Goal: Information Seeking & Learning: Learn about a topic

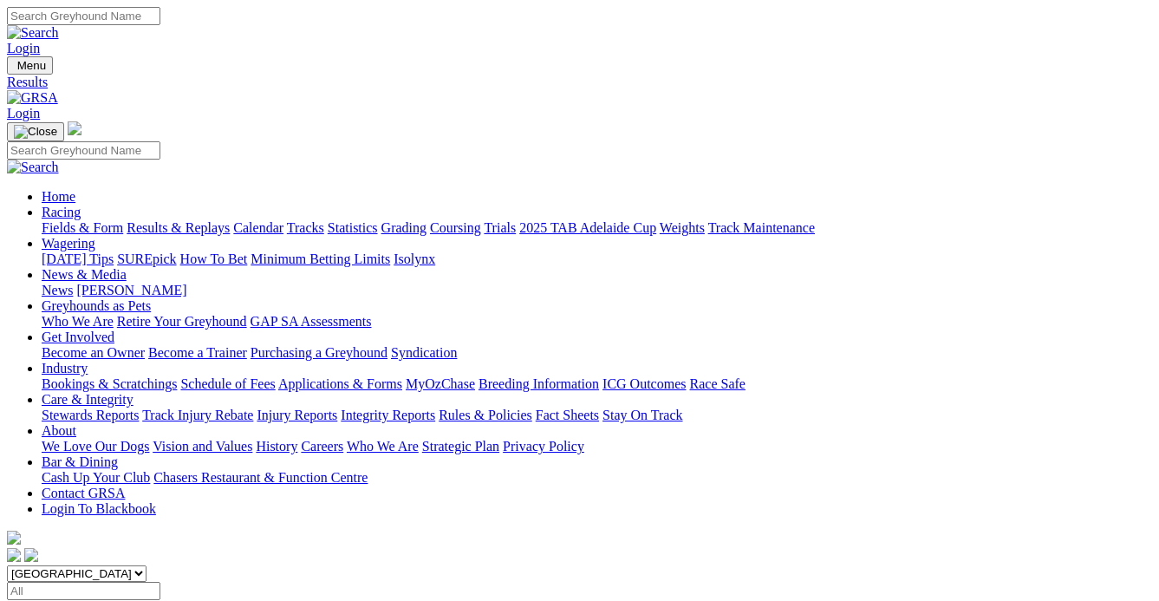
click at [68, 220] on link "Fields & Form" at bounding box center [82, 227] width 81 height 15
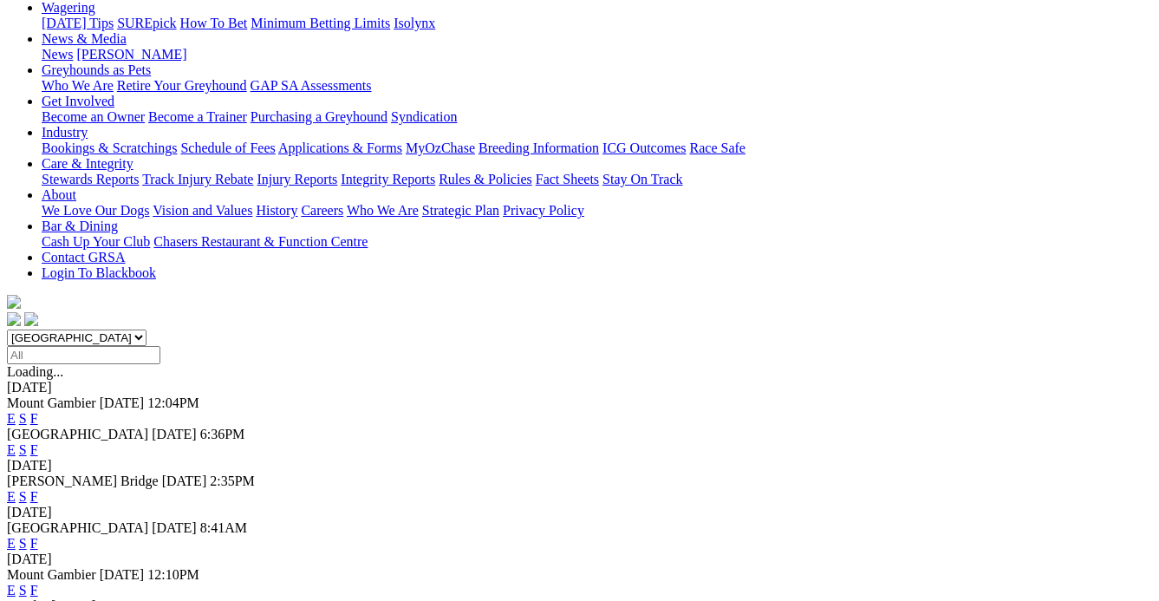
click at [38, 489] on link "F" at bounding box center [34, 496] width 8 height 15
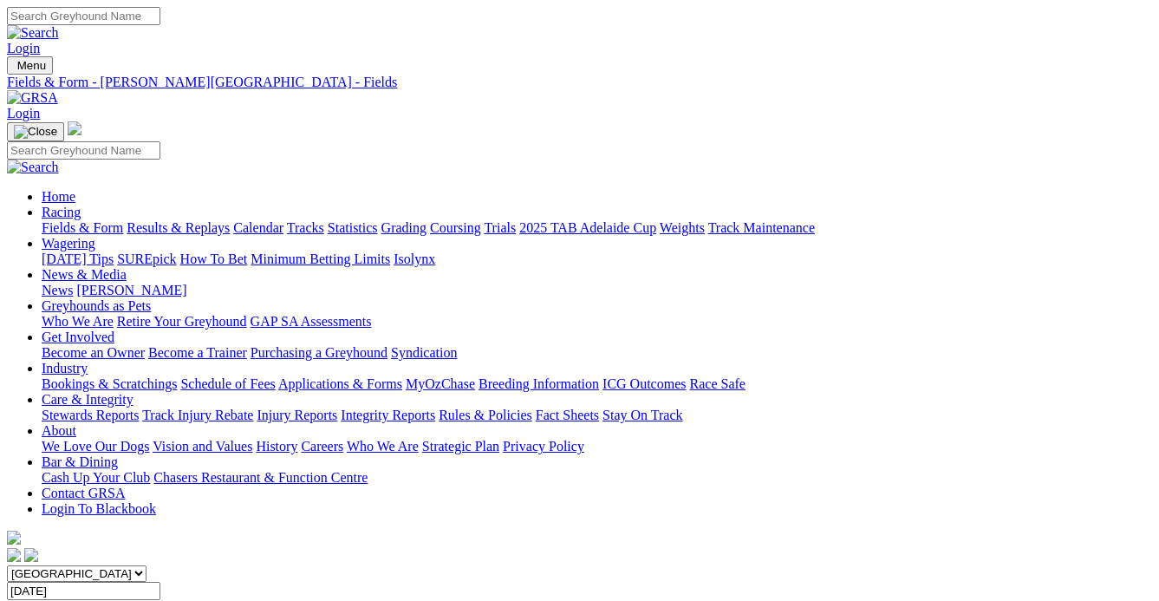
click at [59, 220] on link "Fields & Form" at bounding box center [82, 227] width 81 height 15
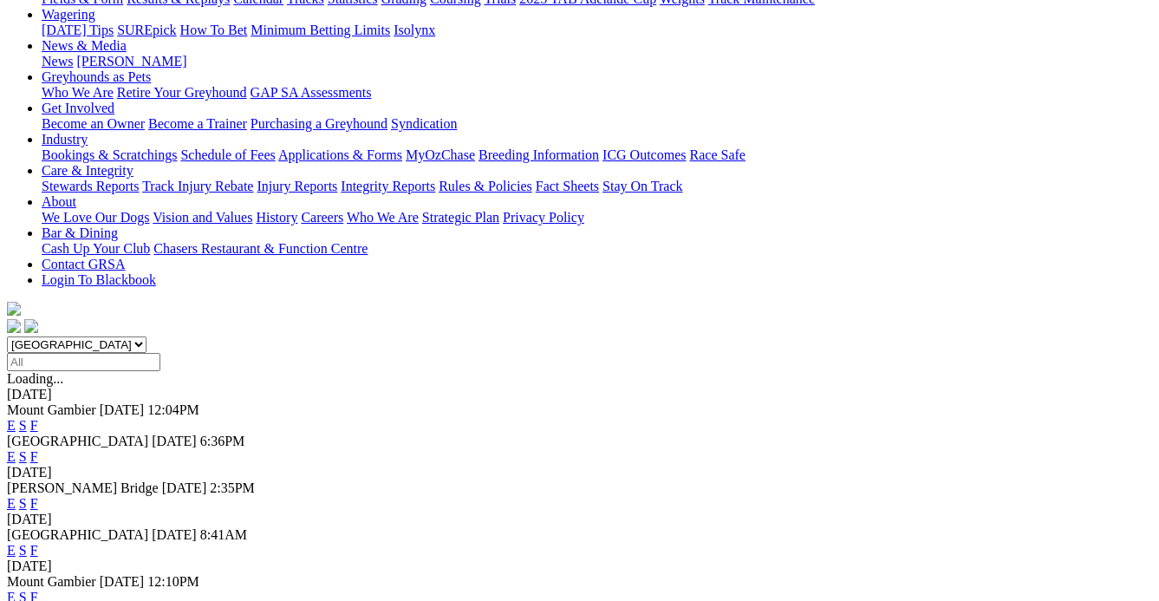
scroll to position [315, 0]
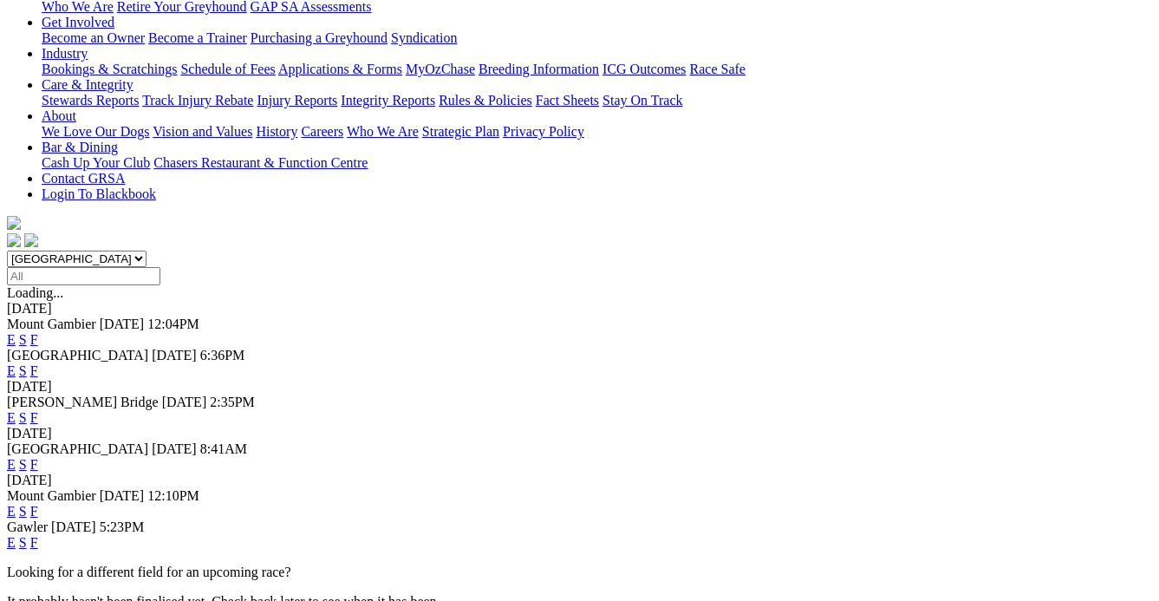
click at [38, 535] on link "F" at bounding box center [34, 542] width 8 height 15
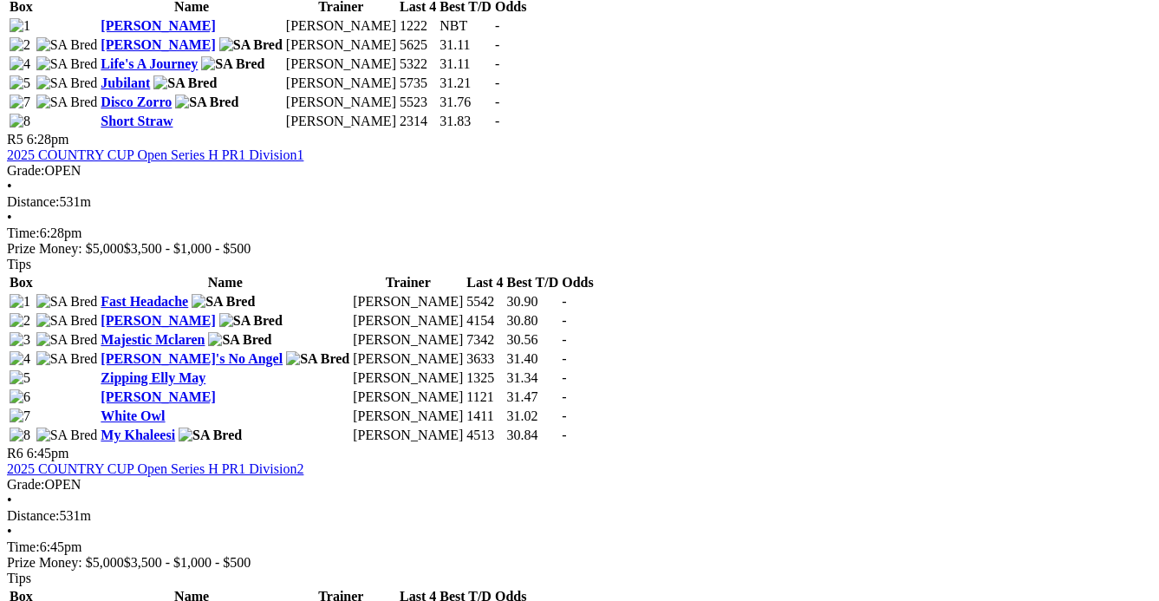
scroll to position [1890, 0]
